Goal: Task Accomplishment & Management: Manage account settings

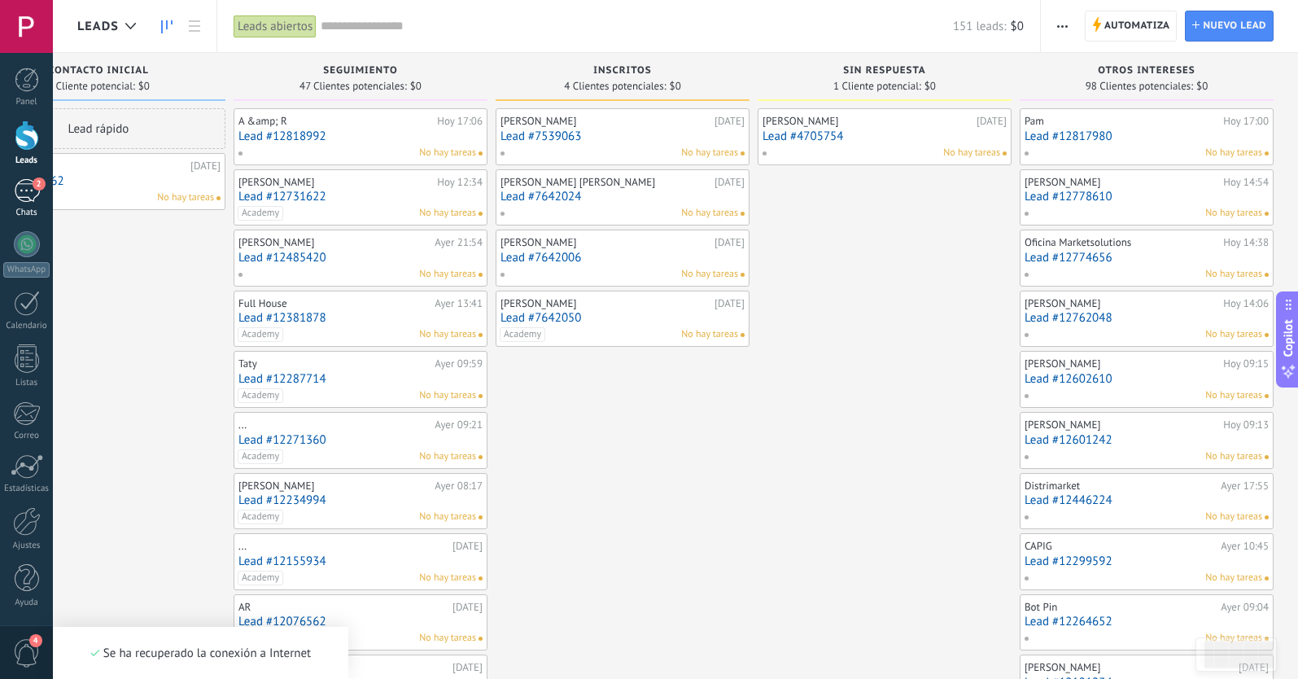
click at [33, 187] on span "2" at bounding box center [39, 183] width 13 height 13
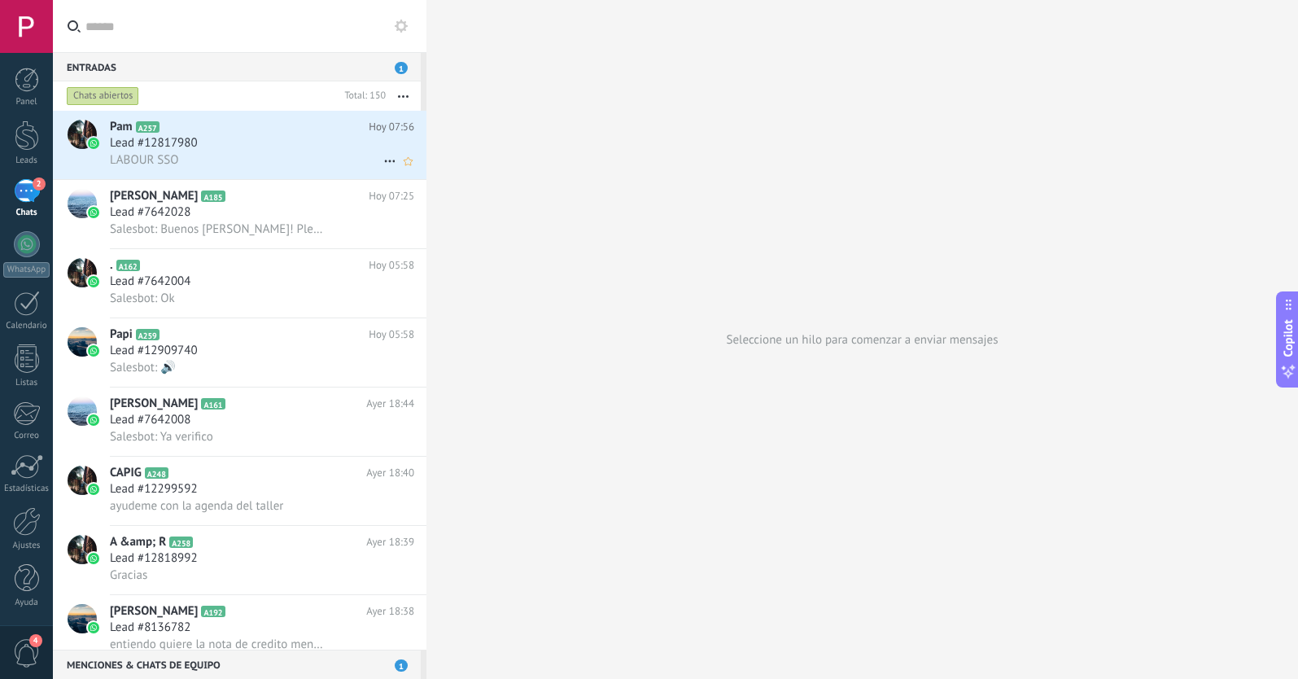
click at [211, 136] on div "Lead #12817980" at bounding box center [262, 143] width 304 height 16
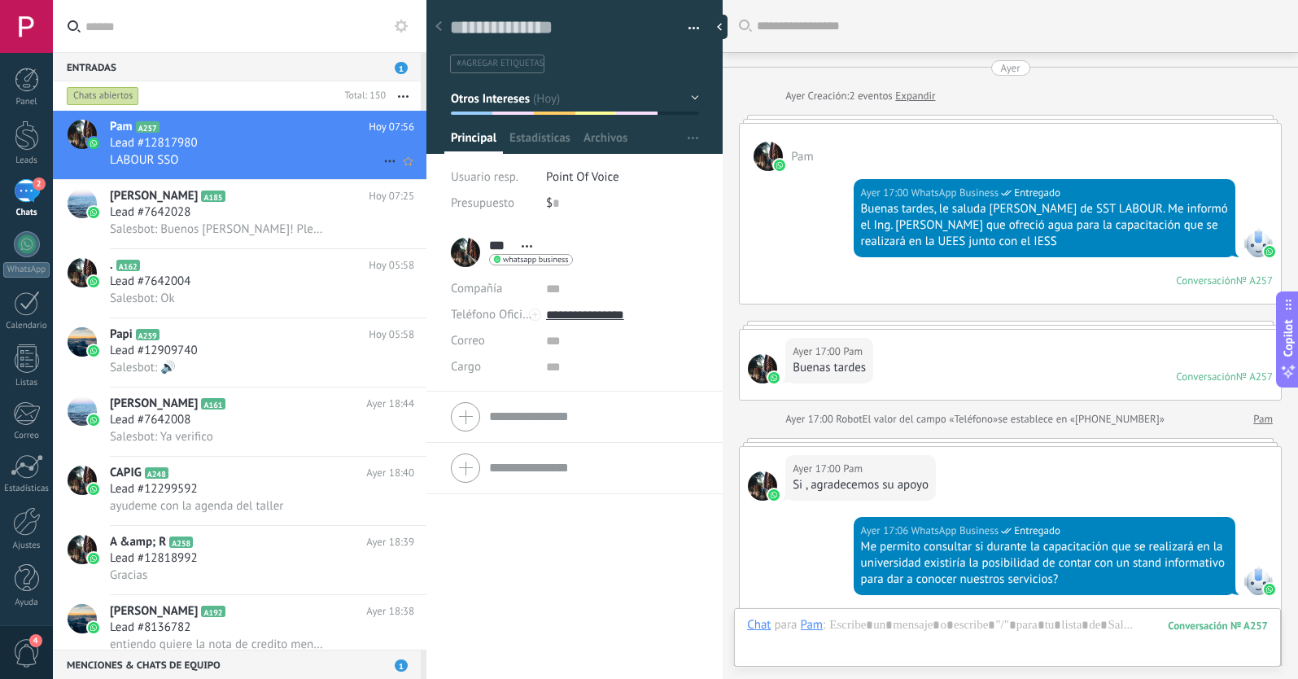
scroll to position [24, 0]
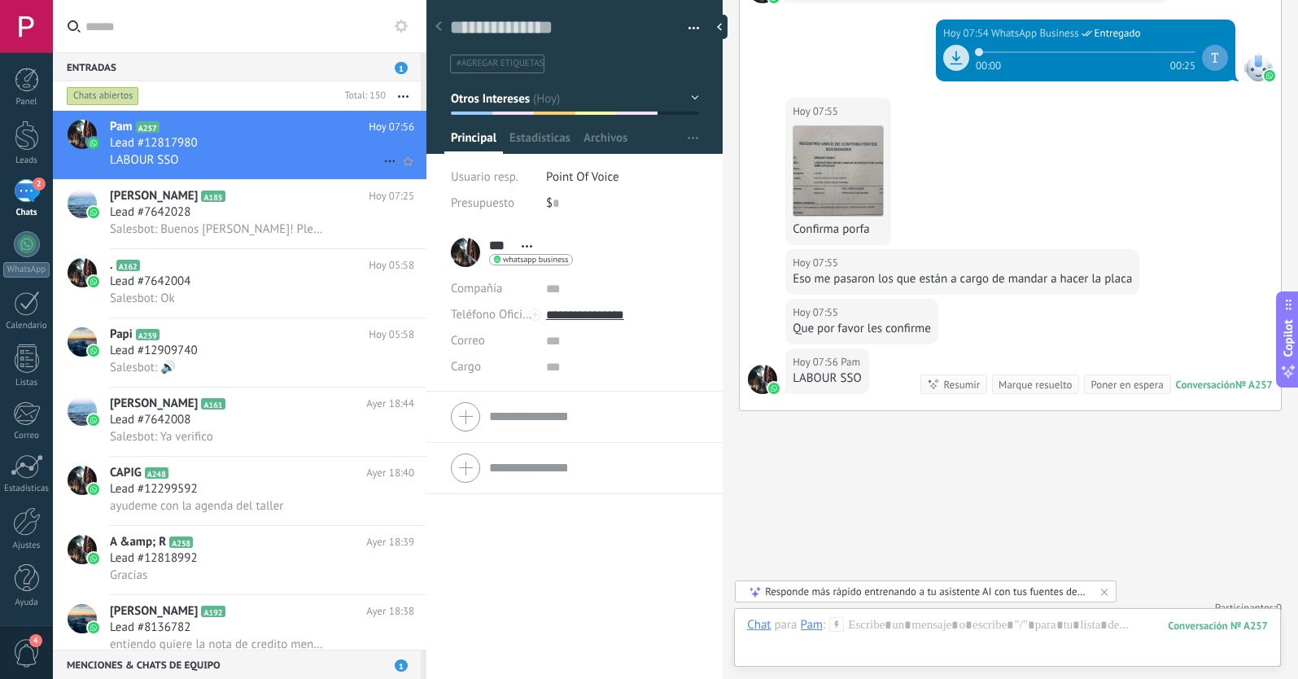
click at [382, 161] on icon at bounding box center [390, 161] width 20 height 20
click at [394, 172] on use at bounding box center [394, 169] width 11 height 7
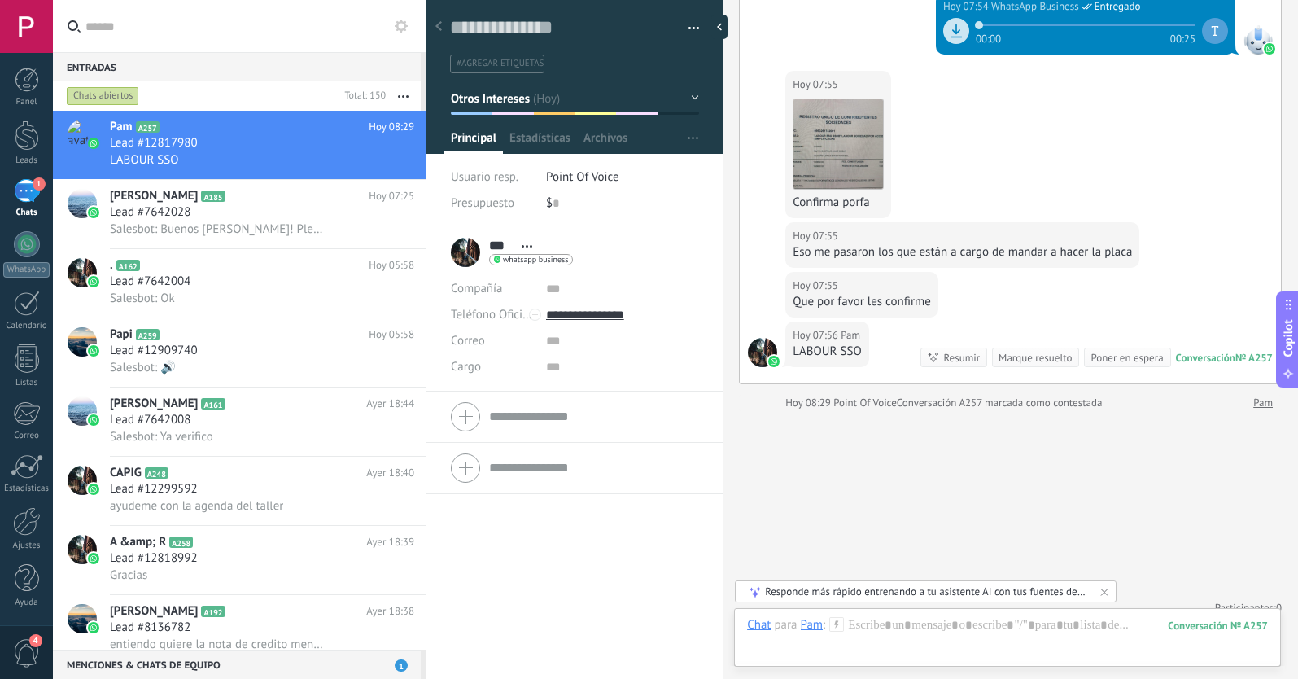
click at [438, 28] on use at bounding box center [438, 26] width 7 height 10
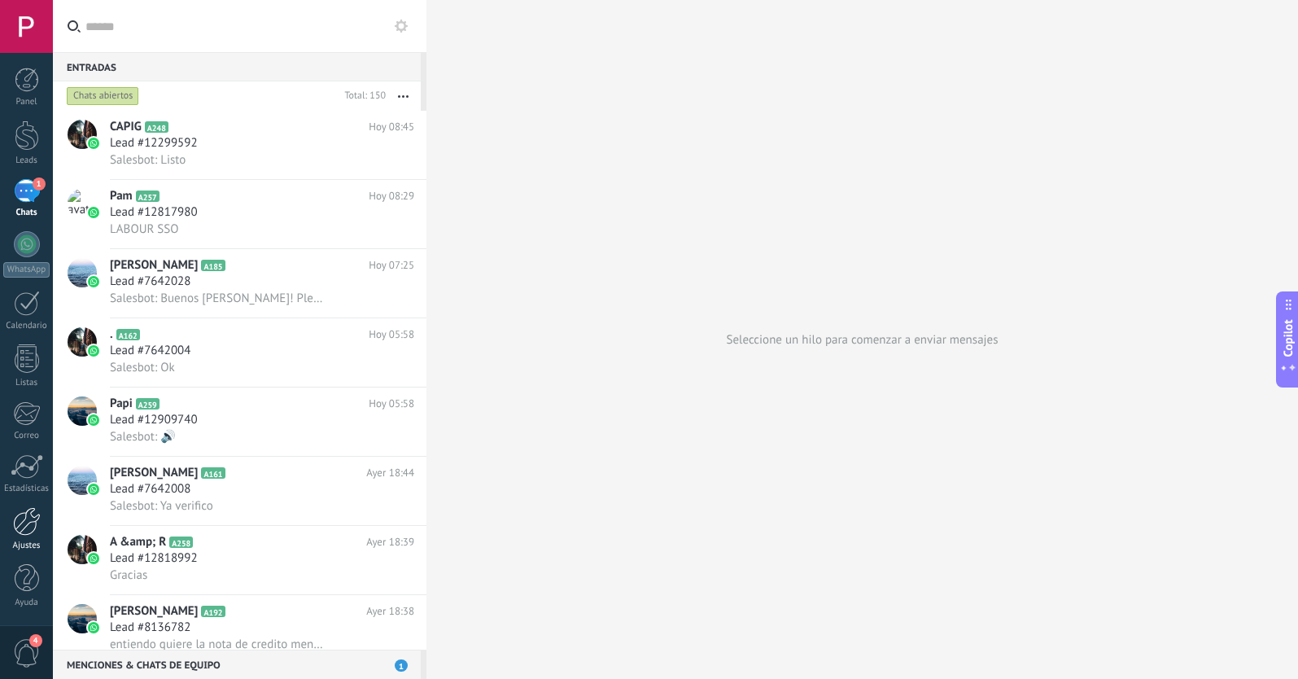
click at [22, 531] on div at bounding box center [27, 521] width 28 height 28
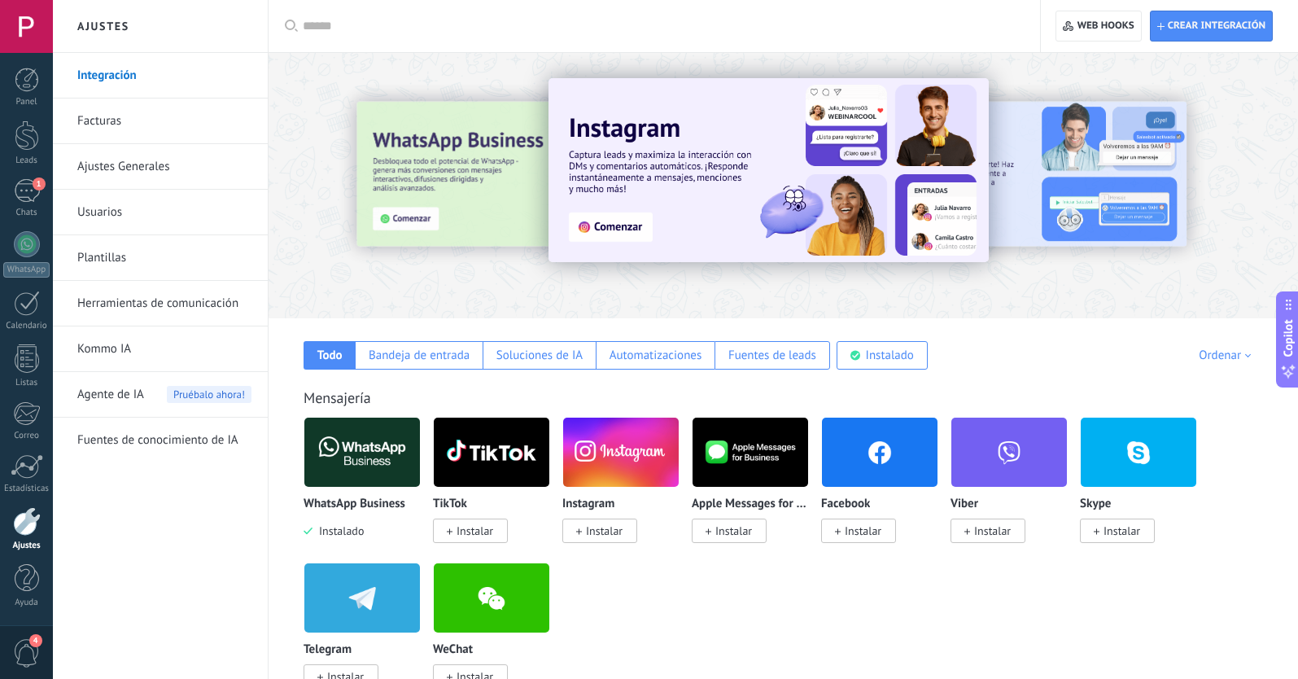
click at [159, 116] on link "Facturas" at bounding box center [164, 121] width 174 height 46
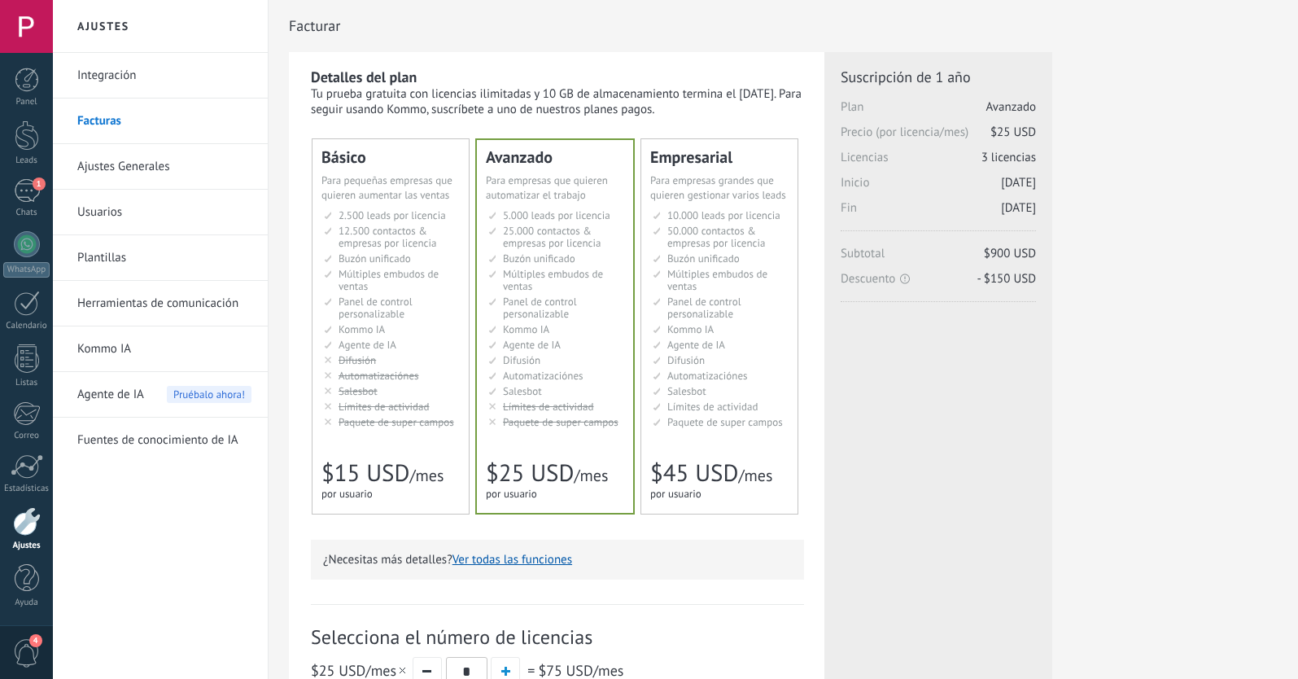
click at [398, 318] on div "Básico Для увеличения продаж в малом бизнесе For small businesses that want to …" at bounding box center [391, 326] width 156 height 374
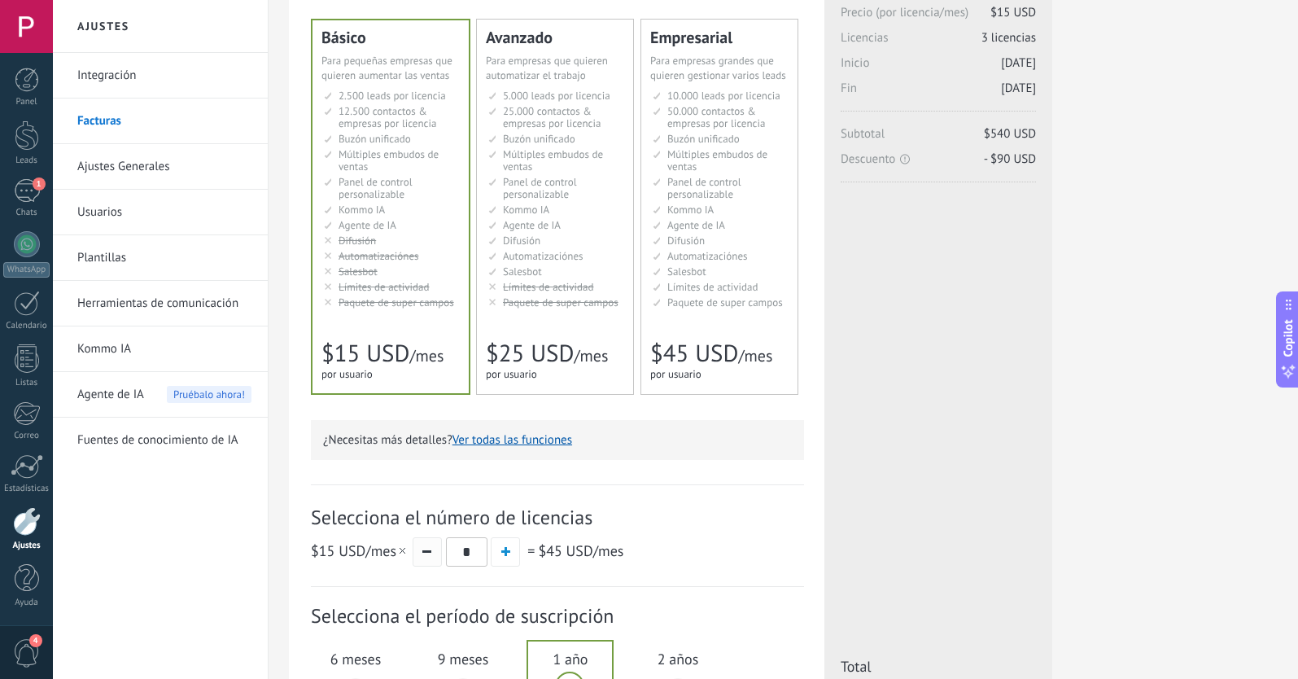
click at [428, 553] on button "button" at bounding box center [427, 551] width 29 height 29
type input "*"
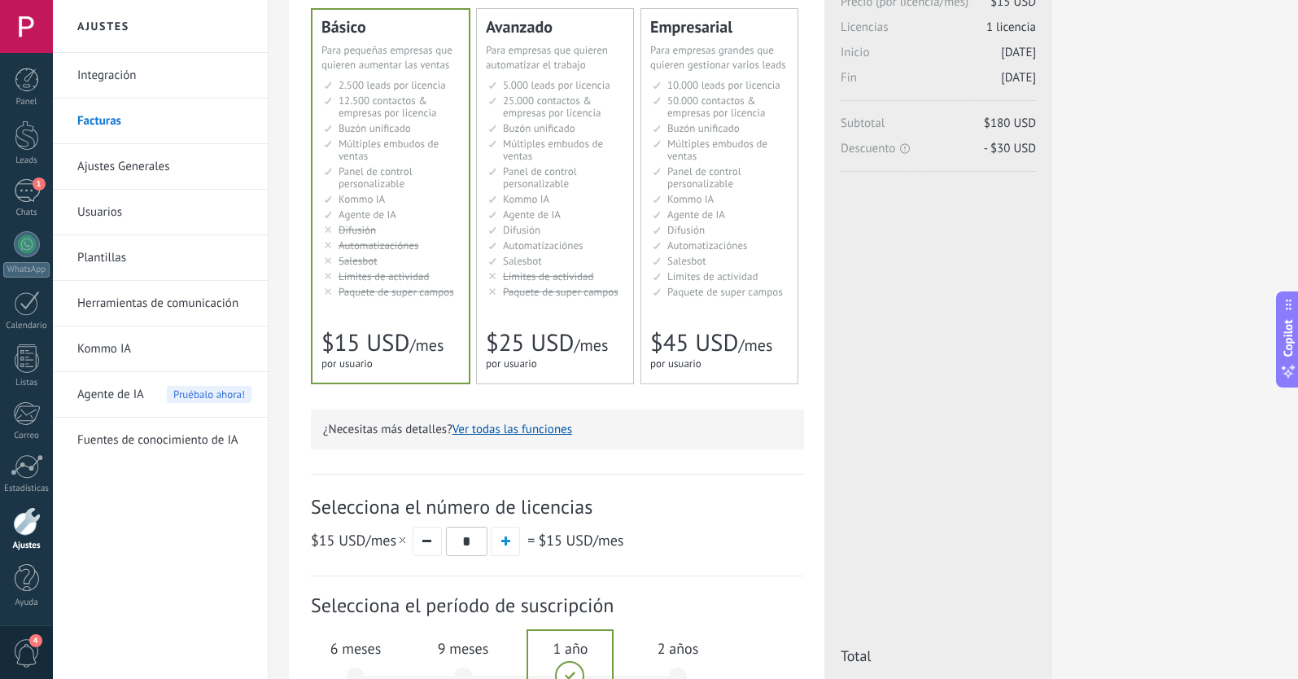
scroll to position [130, 0]
click at [359, 649] on span "6 meses" at bounding box center [356, 648] width 88 height 19
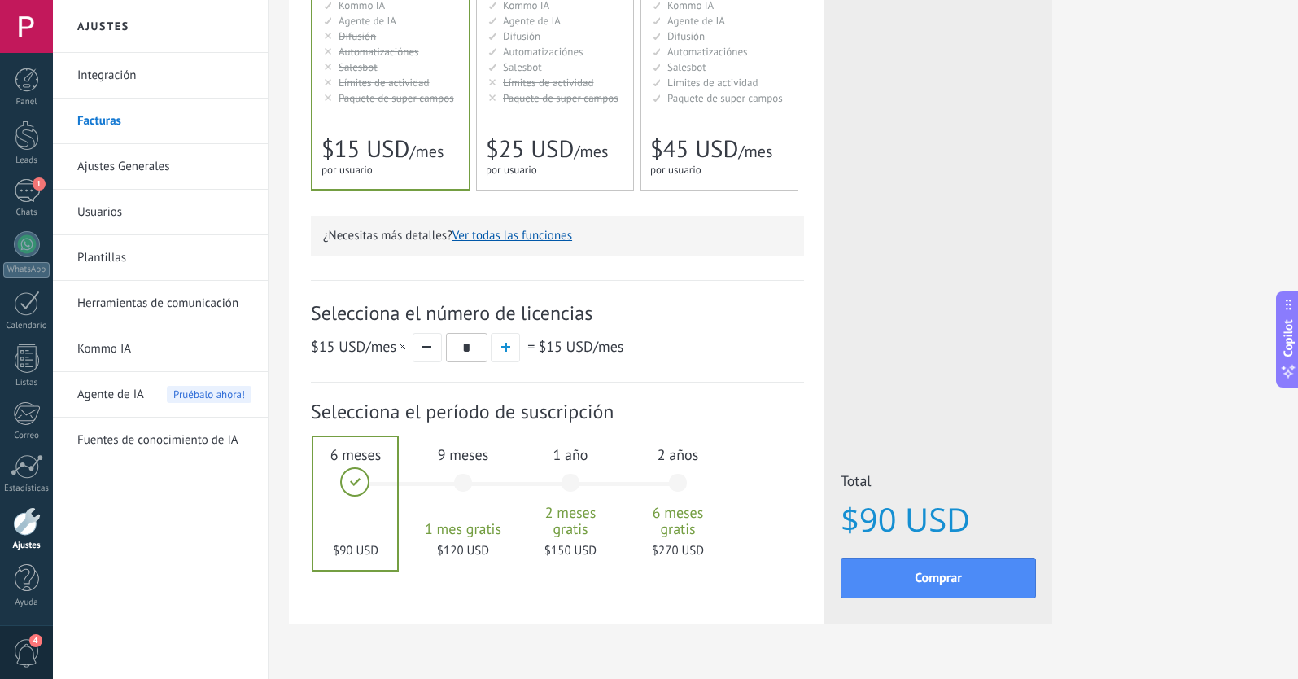
scroll to position [330, 0]
